Goal: Submit feedback/report problem: Leave review/rating

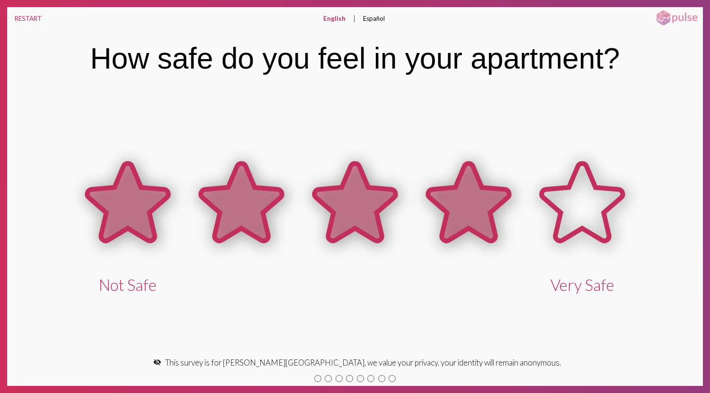
click at [463, 223] on icon at bounding box center [468, 203] width 81 height 78
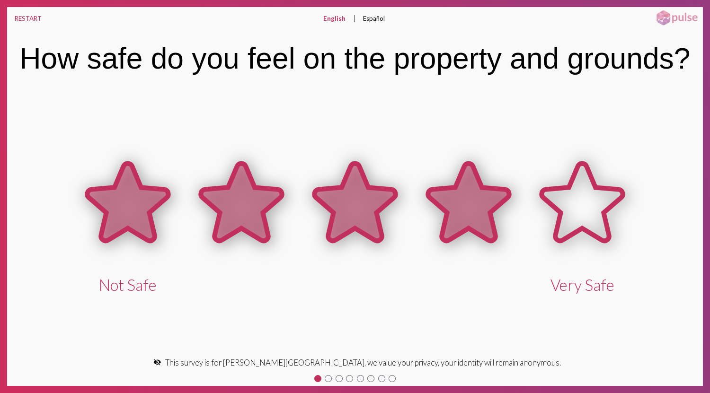
click at [463, 223] on icon at bounding box center [468, 203] width 81 height 78
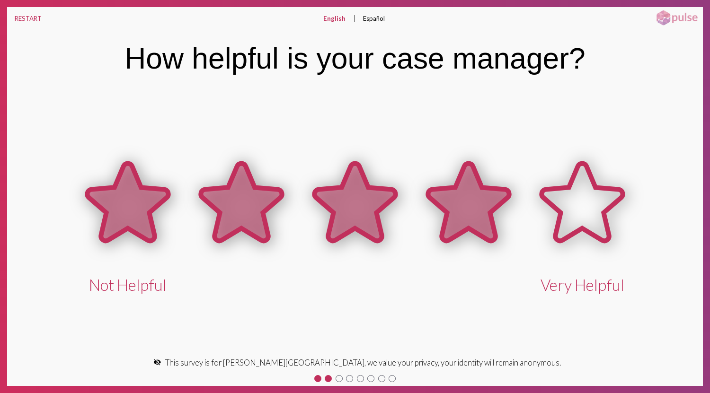
click at [463, 223] on icon at bounding box center [468, 203] width 81 height 78
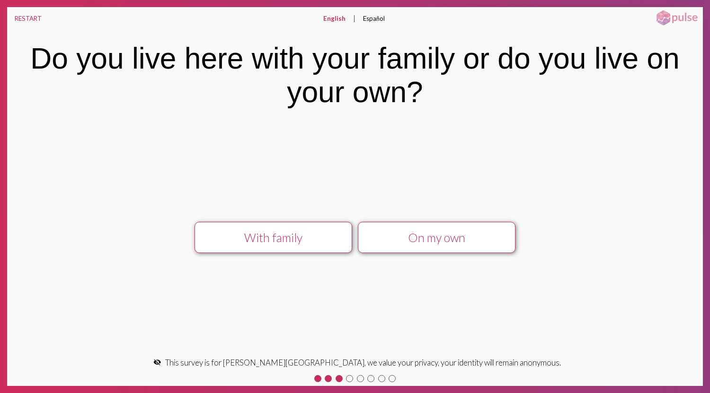
click at [434, 236] on div "On my own" at bounding box center [436, 237] width 141 height 14
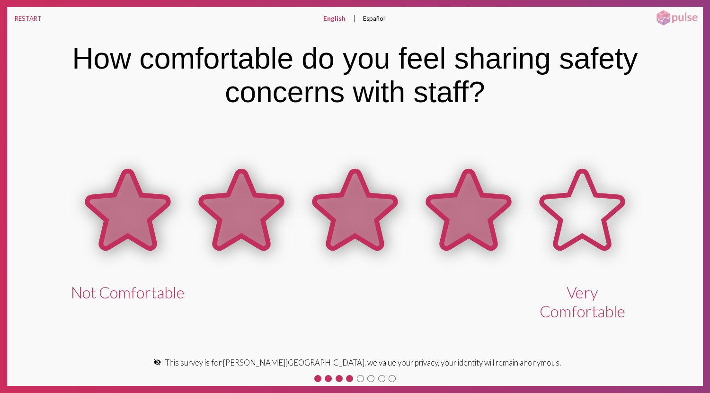
click at [434, 236] on icon at bounding box center [469, 211] width 114 height 114
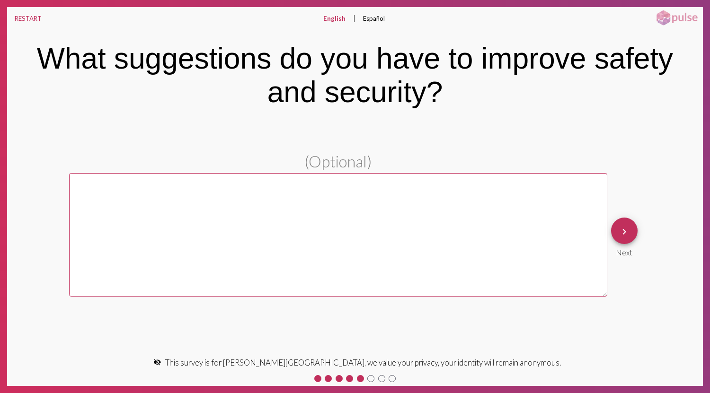
click at [434, 236] on textarea at bounding box center [338, 235] width 538 height 124
click at [615, 239] on button "keyboard_arrow_right" at bounding box center [624, 231] width 27 height 27
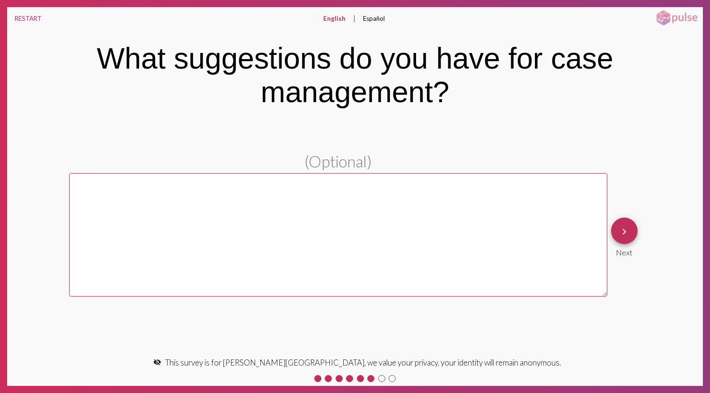
click at [615, 239] on button "keyboard_arrow_right" at bounding box center [624, 231] width 27 height 27
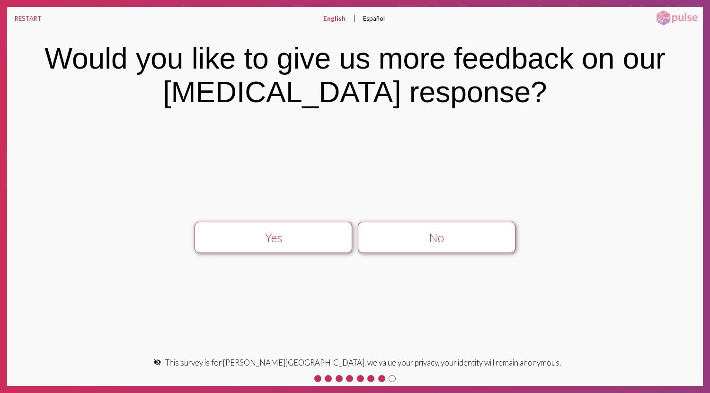
click at [433, 233] on div "No" at bounding box center [436, 237] width 141 height 14
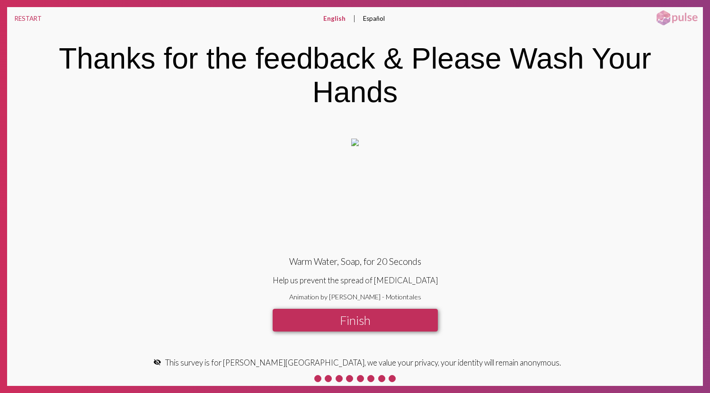
click at [381, 318] on button "Finish" at bounding box center [355, 320] width 165 height 23
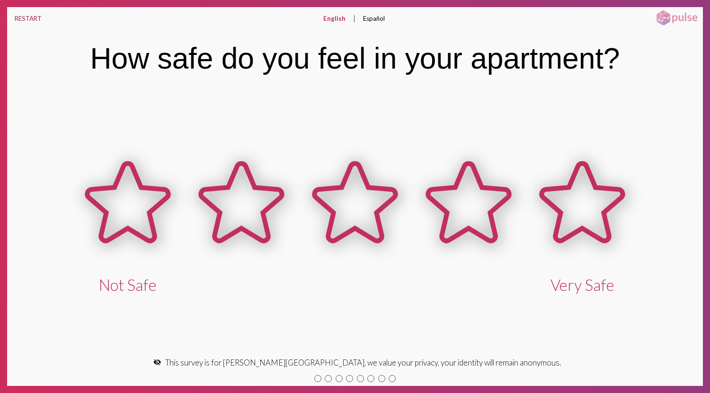
click at [24, 11] on button "RESTART" at bounding box center [28, 18] width 42 height 23
click at [468, 325] on div "Not Safe Very Safe" at bounding box center [355, 220] width 696 height 267
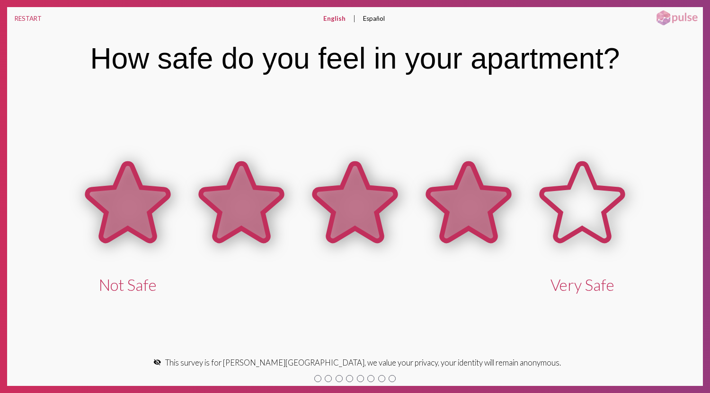
click at [477, 203] on icon at bounding box center [468, 203] width 81 height 78
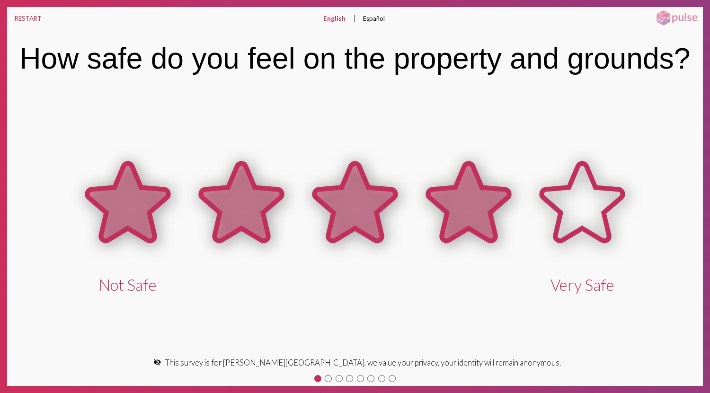
drag, startPoint x: 477, startPoint y: 203, endPoint x: 464, endPoint y: 215, distance: 18.1
click at [464, 215] on icon at bounding box center [468, 203] width 81 height 78
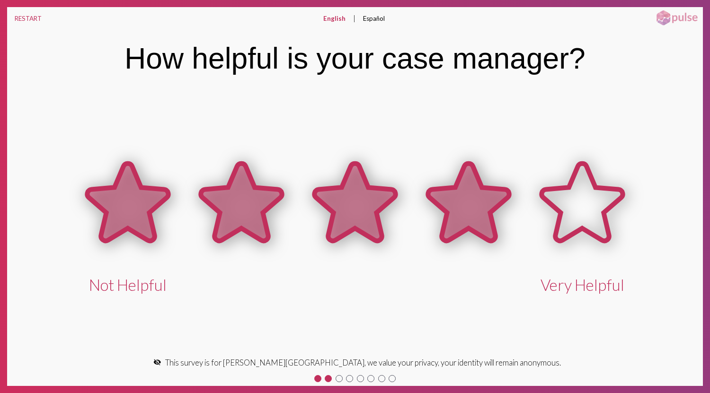
click at [464, 215] on icon at bounding box center [468, 203] width 81 height 78
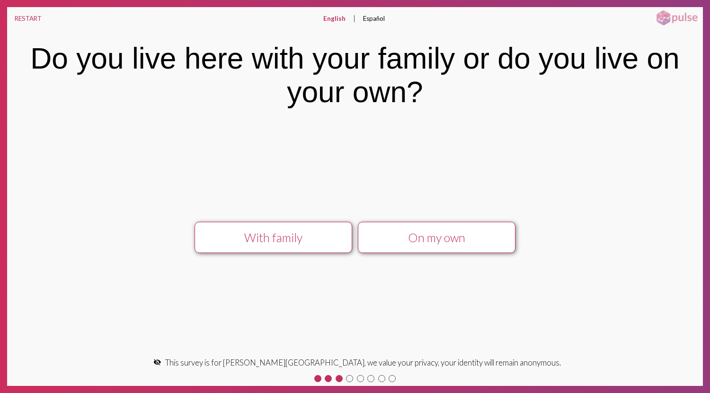
click at [380, 246] on button "On my own" at bounding box center [436, 237] width 157 height 31
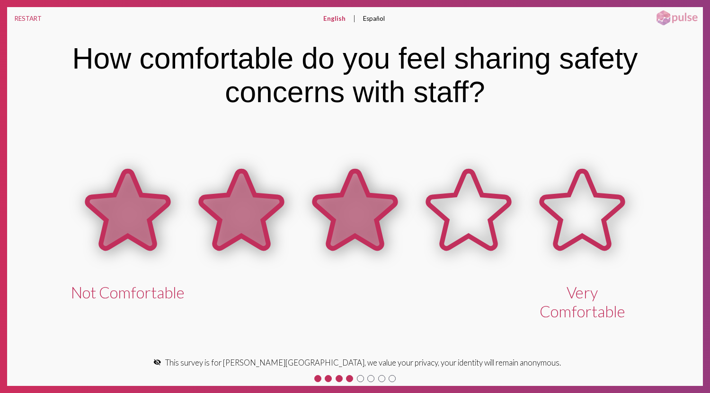
click at [380, 246] on icon at bounding box center [354, 210] width 81 height 78
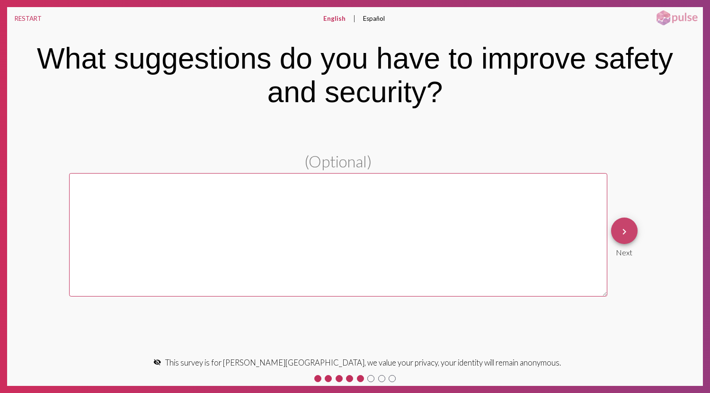
click at [631, 239] on button "keyboard_arrow_right" at bounding box center [624, 231] width 27 height 27
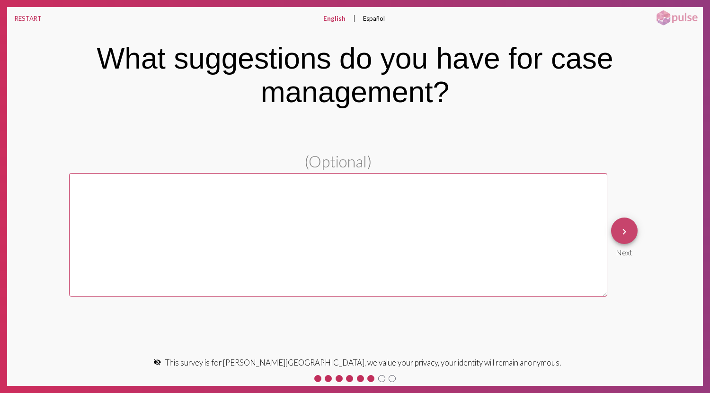
click at [631, 239] on button "keyboard_arrow_right" at bounding box center [624, 231] width 27 height 27
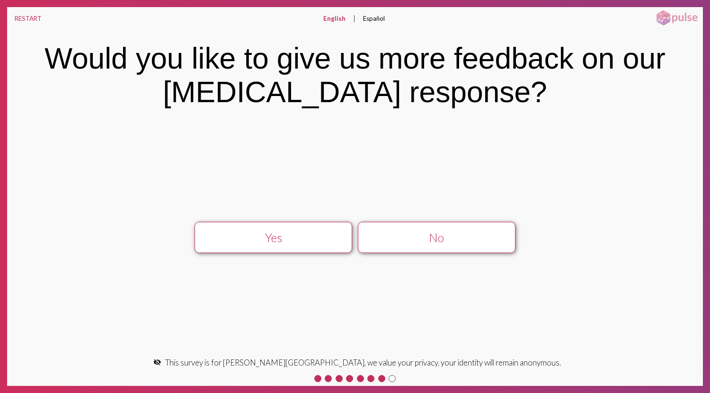
click at [432, 247] on button "No" at bounding box center [436, 237] width 157 height 31
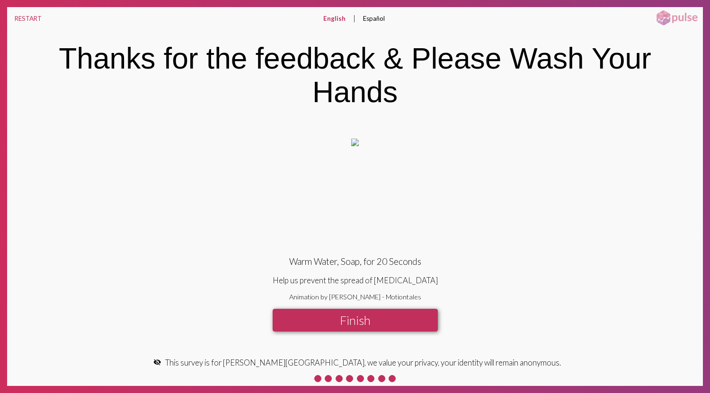
click at [362, 323] on button "Finish" at bounding box center [355, 320] width 165 height 23
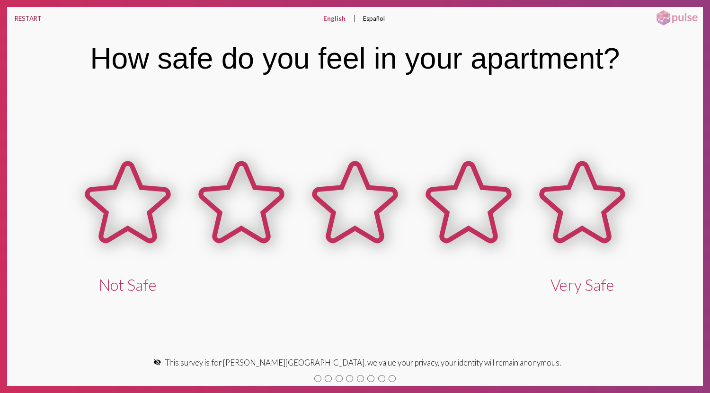
click at [26, 21] on button "RESTART" at bounding box center [28, 18] width 42 height 23
click at [25, 5] on div "RESTART English Español English expand_more English Español How safe do you fee…" at bounding box center [355, 196] width 710 height 393
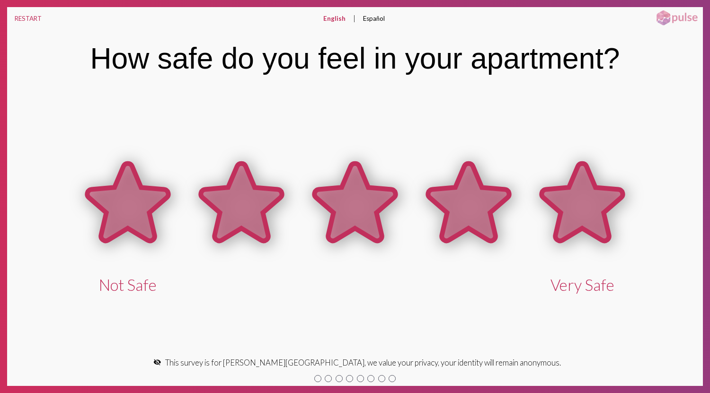
click at [590, 215] on icon at bounding box center [581, 203] width 81 height 78
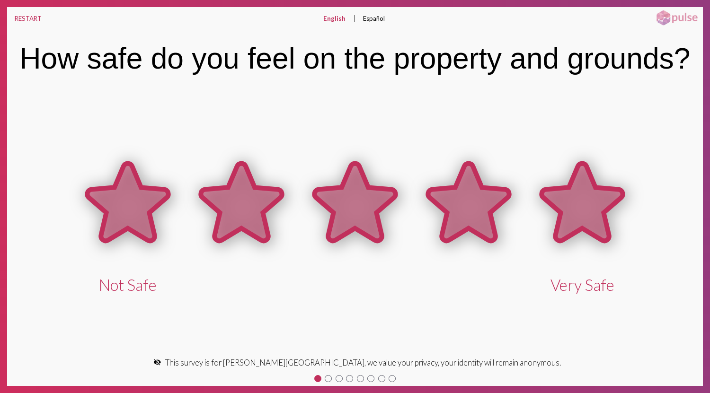
click at [590, 215] on icon at bounding box center [581, 203] width 81 height 78
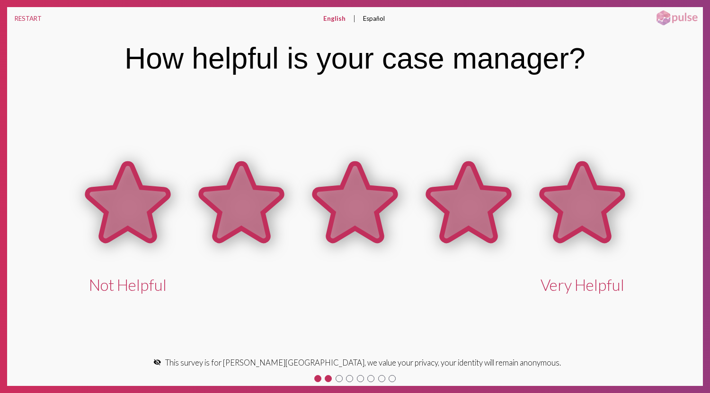
click at [590, 215] on icon at bounding box center [581, 203] width 81 height 78
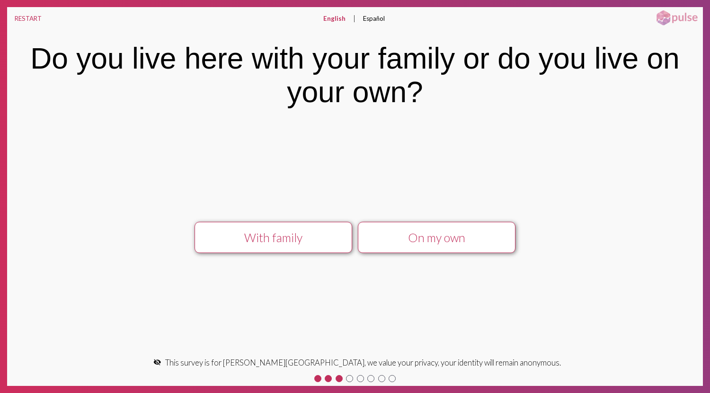
click at [590, 215] on div "With family On my own" at bounding box center [355, 237] width 596 height 47
click at [503, 238] on div "On my own" at bounding box center [436, 237] width 141 height 14
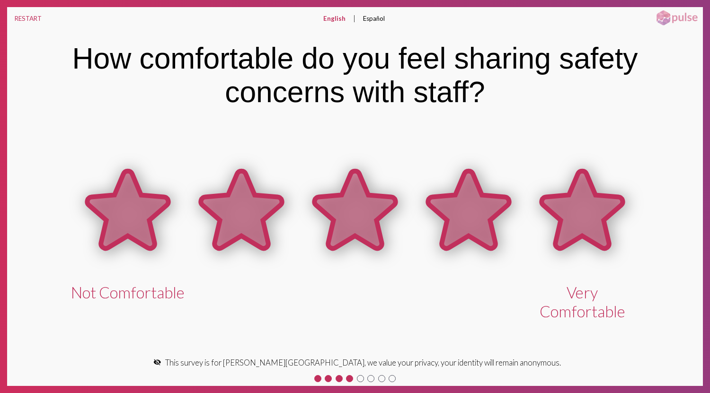
click at [567, 233] on icon at bounding box center [581, 210] width 81 height 78
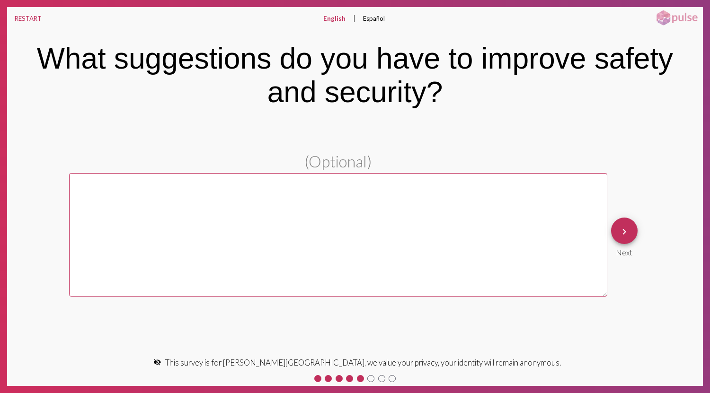
click at [627, 236] on mat-icon "keyboard_arrow_right" at bounding box center [624, 231] width 11 height 11
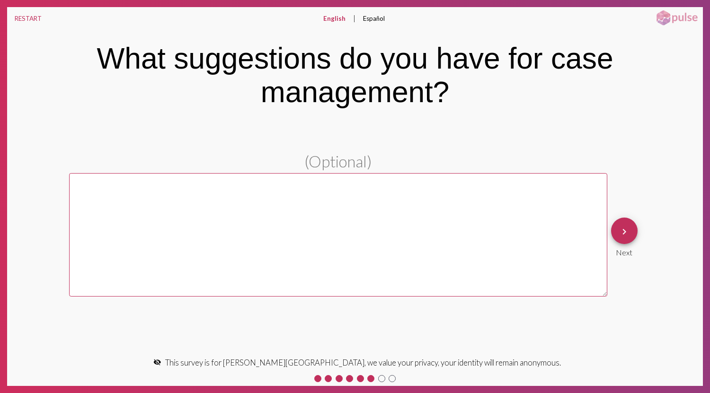
click at [627, 236] on mat-icon "keyboard_arrow_right" at bounding box center [624, 231] width 11 height 11
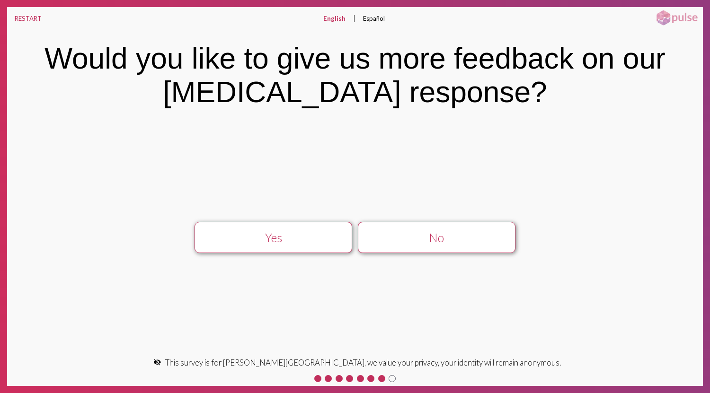
click at [416, 230] on button "No" at bounding box center [436, 237] width 157 height 31
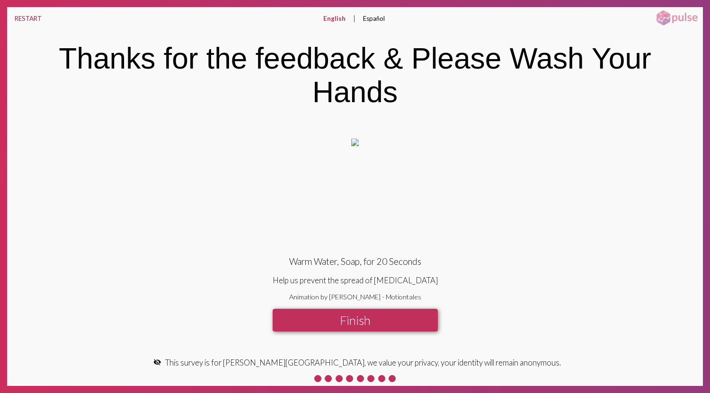
click at [26, 16] on button "RESTART" at bounding box center [28, 18] width 42 height 23
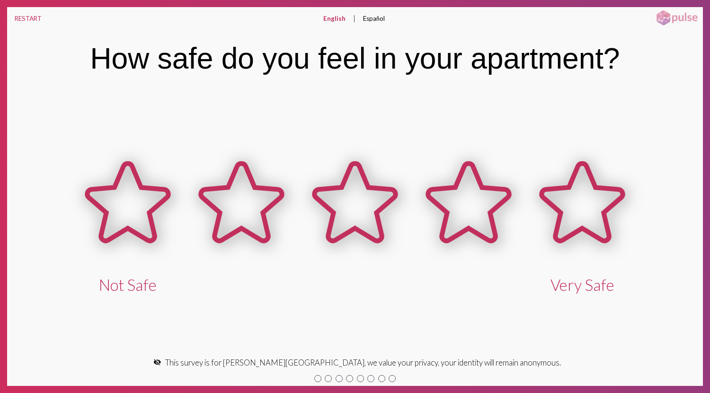
click at [335, 21] on button "English" at bounding box center [334, 18] width 37 height 23
click at [371, 19] on button "Español" at bounding box center [373, 18] width 37 height 23
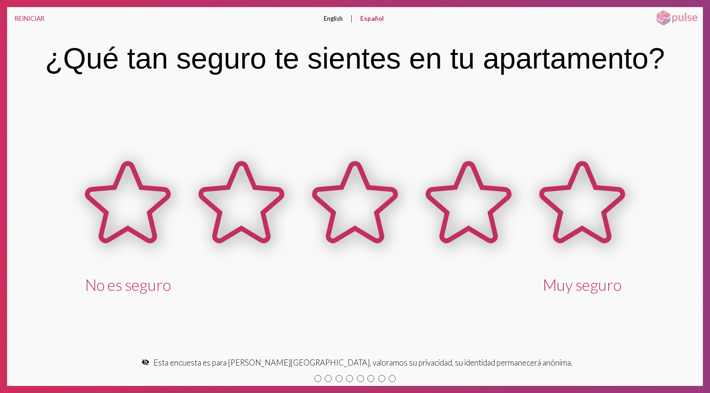
click at [334, 20] on button "English" at bounding box center [333, 18] width 34 height 23
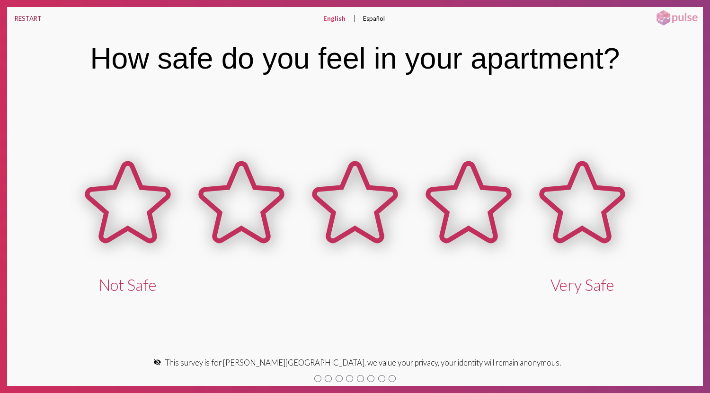
click at [28, 19] on button "RESTART" at bounding box center [28, 18] width 42 height 23
drag, startPoint x: 28, startPoint y: 19, endPoint x: 101, endPoint y: 50, distance: 79.1
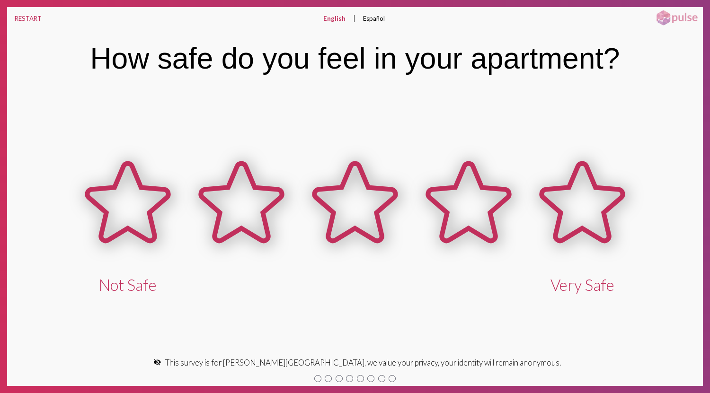
click at [101, 50] on div "RESTART English Español English expand_more English Español How safe do you fee…" at bounding box center [355, 196] width 710 height 393
drag, startPoint x: 114, startPoint y: 58, endPoint x: 166, endPoint y: 88, distance: 60.2
click at [166, 88] on div "How safe do you feel in your apartment? Not Safe Very Safe" at bounding box center [355, 192] width 696 height 325
click at [201, 122] on div "Not Safe Very Safe" at bounding box center [355, 220] width 696 height 267
click at [345, 374] on div at bounding box center [354, 378] width 417 height 15
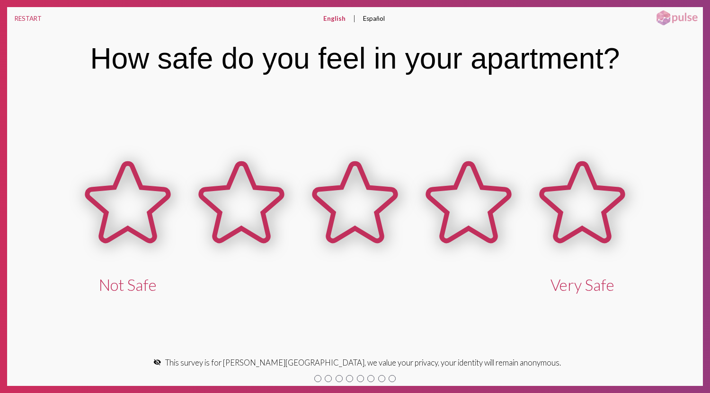
click at [359, 377] on div at bounding box center [360, 378] width 7 height 7
click at [380, 381] on div at bounding box center [381, 378] width 7 height 7
click at [392, 380] on div at bounding box center [392, 378] width 7 height 7
click at [708, 352] on div "RESTART English Español English expand_more English Español How safe do you fee…" at bounding box center [355, 196] width 710 height 393
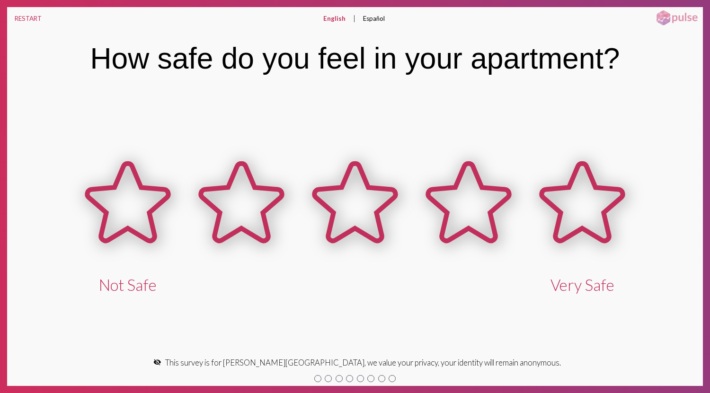
click at [708, 352] on div "RESTART English Español English expand_more English Español How safe do you fee…" at bounding box center [355, 196] width 710 height 393
click at [699, 306] on div "RESTART English Español English expand_more English Español How safe do you fee…" at bounding box center [355, 196] width 710 height 393
click at [699, 38] on div "How safe do you feel in your apartment?" at bounding box center [355, 58] width 696 height 57
click at [699, 39] on div "How safe do you feel in your apartment?" at bounding box center [355, 58] width 696 height 57
